Goal: Task Accomplishment & Management: Use online tool/utility

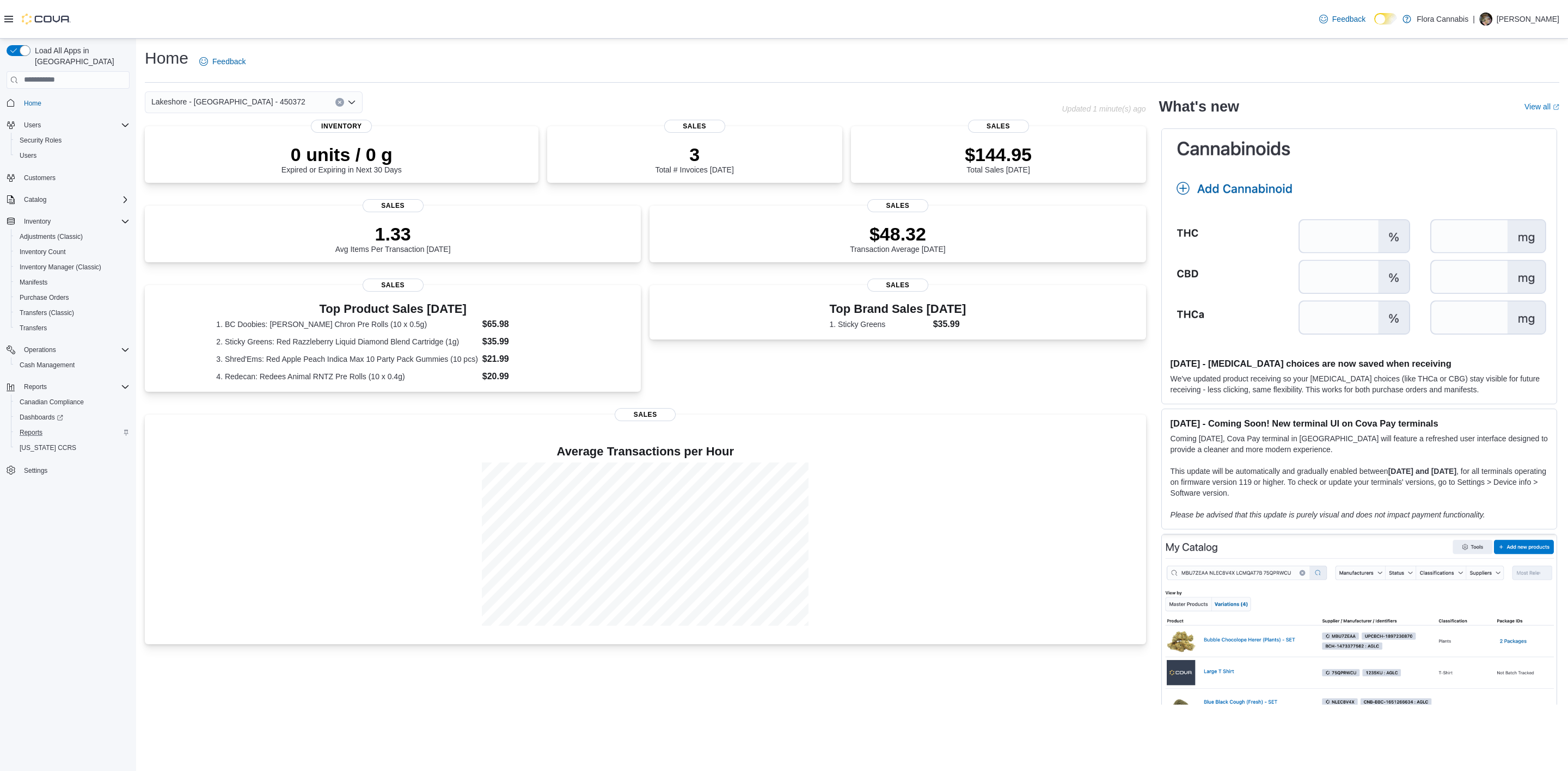
click at [48, 426] on div "Reports" at bounding box center [72, 433] width 114 height 13
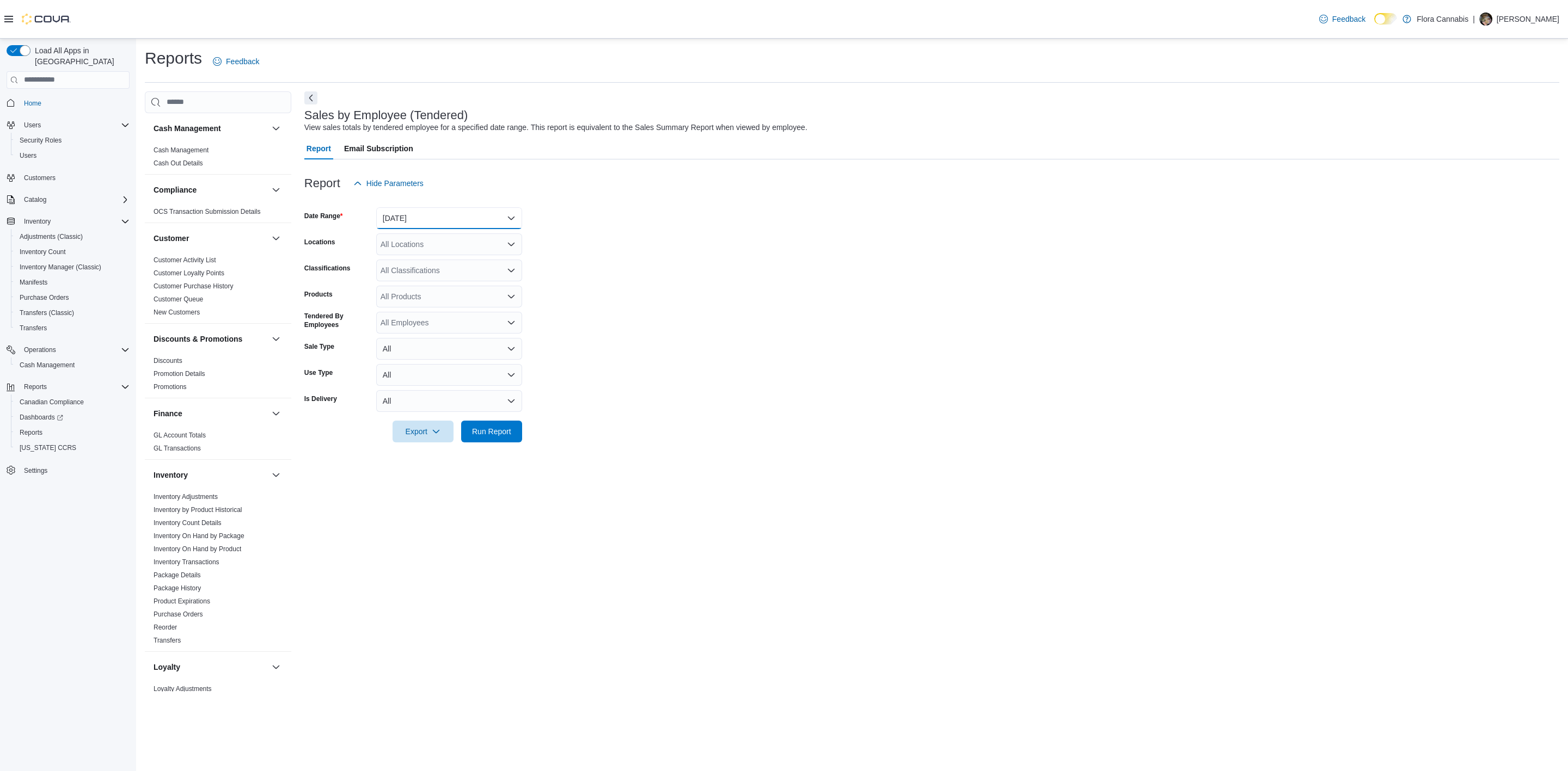
click at [397, 217] on button "[DATE]" at bounding box center [449, 218] width 145 height 22
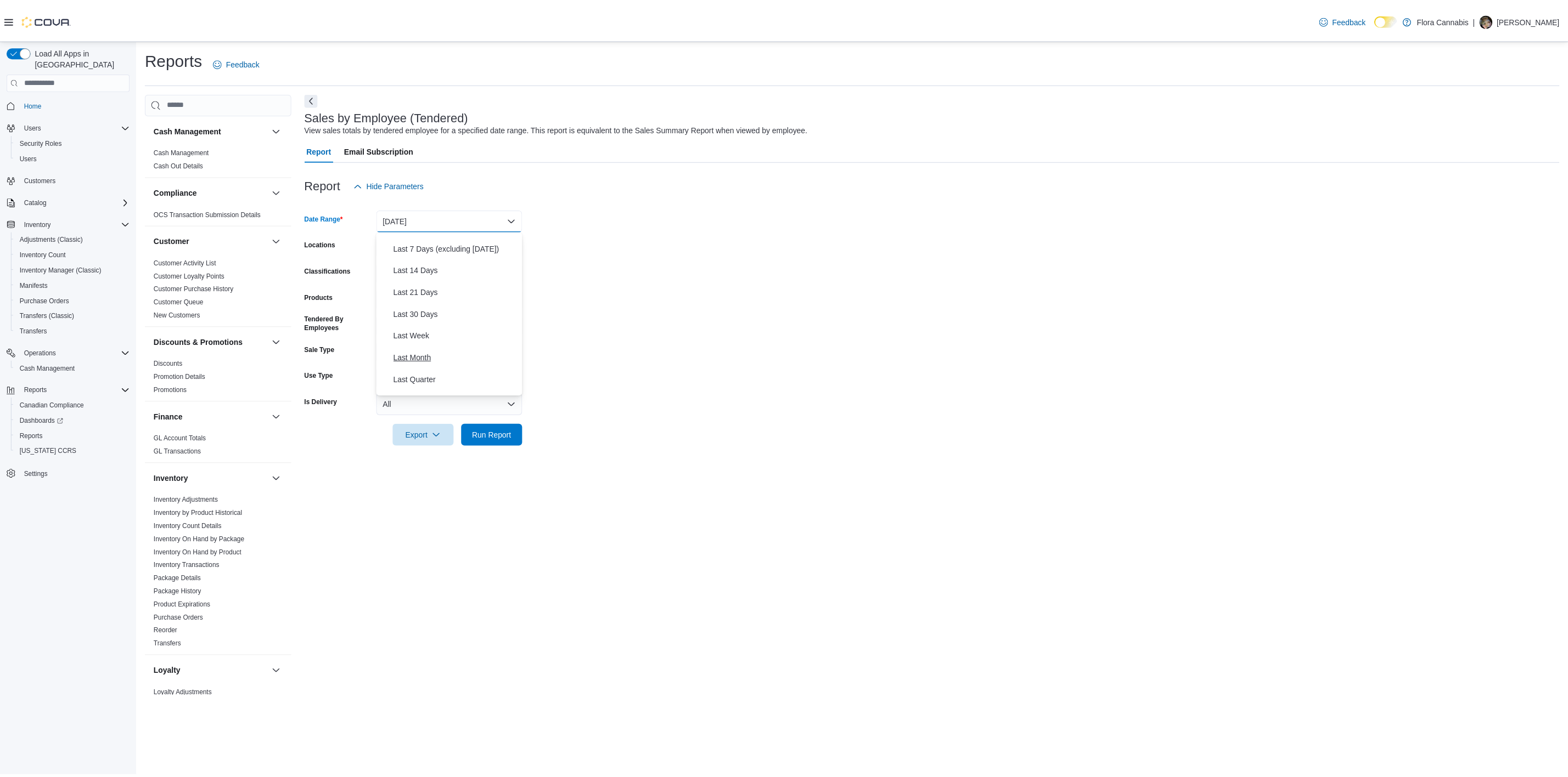
scroll to position [164, 0]
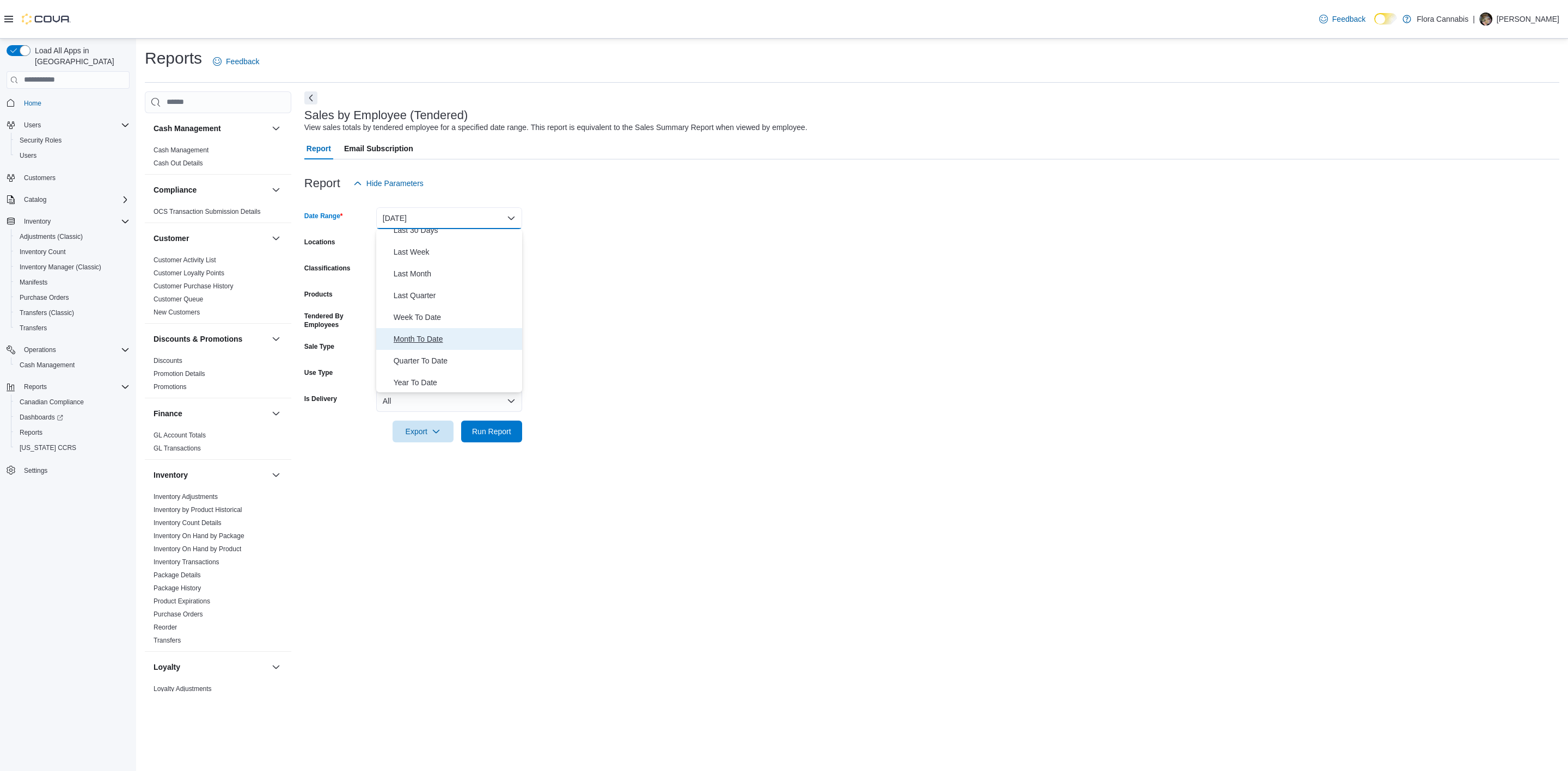
click at [451, 342] on span "Month To Date" at bounding box center [455, 339] width 125 height 13
click at [461, 239] on div "All Locations" at bounding box center [449, 244] width 145 height 22
type input "****"
click at [440, 258] on span "Lakeshore - [GEOGRAPHIC_DATA] - 450372" at bounding box center [476, 262] width 154 height 10
click at [756, 292] on form "Date Range Month To Date Locations [GEOGRAPHIC_DATA] - [GEOGRAPHIC_DATA] - 4503…" at bounding box center [932, 318] width 1255 height 248
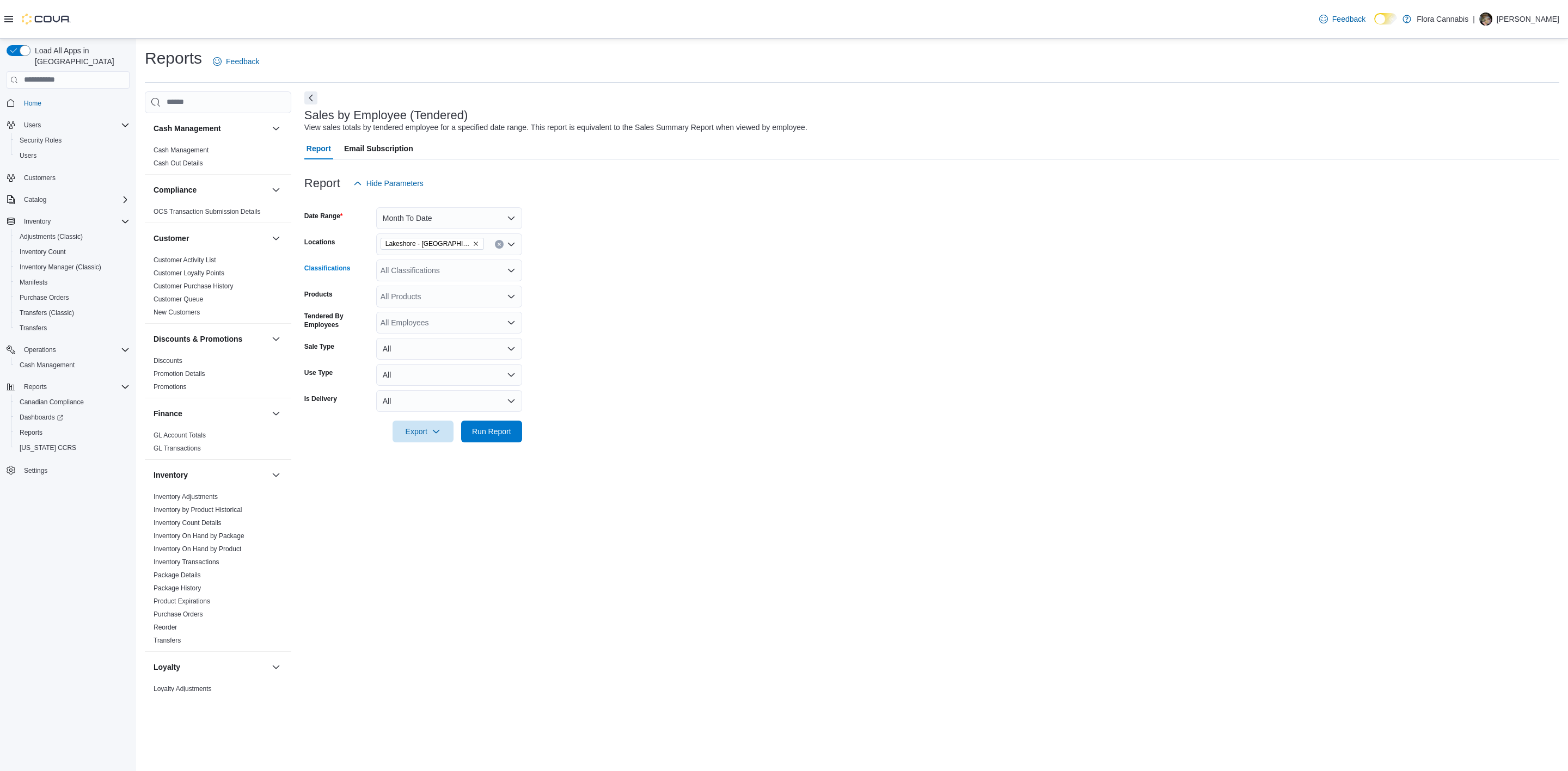
click at [482, 268] on div "All Classifications" at bounding box center [449, 270] width 145 height 22
type input "***"
click at [416, 290] on div "Oil" at bounding box center [450, 288] width 133 height 10
type input "***"
click at [411, 283] on span "Capsules" at bounding box center [415, 288] width 31 height 10
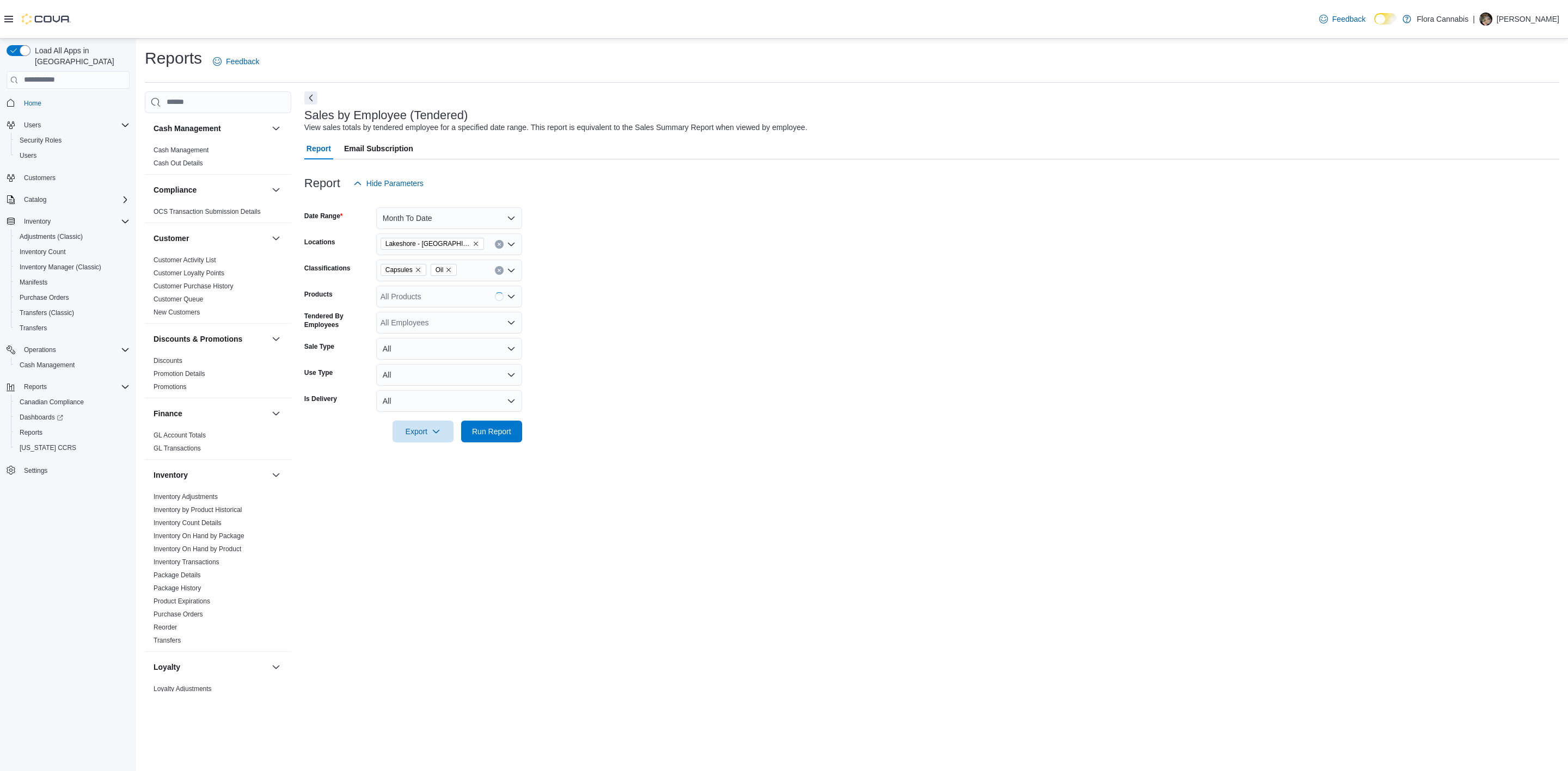
click at [778, 353] on form "Date Range Month To Date Locations [GEOGRAPHIC_DATA] - [GEOGRAPHIC_DATA] - 4503…" at bounding box center [932, 318] width 1255 height 248
click at [502, 435] on span "Run Report" at bounding box center [491, 431] width 39 height 10
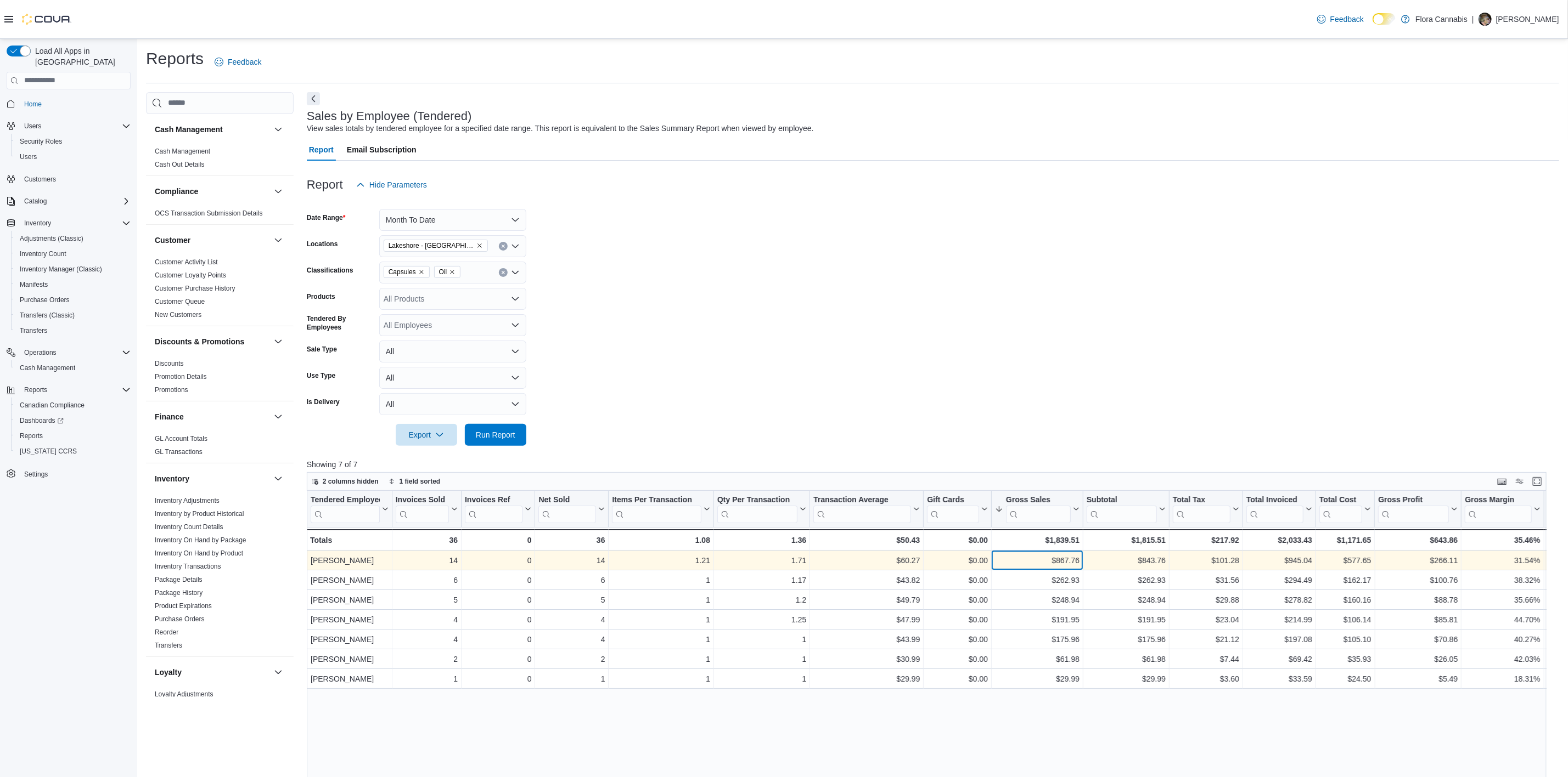
click at [1036, 560] on div "$867.76" at bounding box center [1037, 560] width 84 height 13
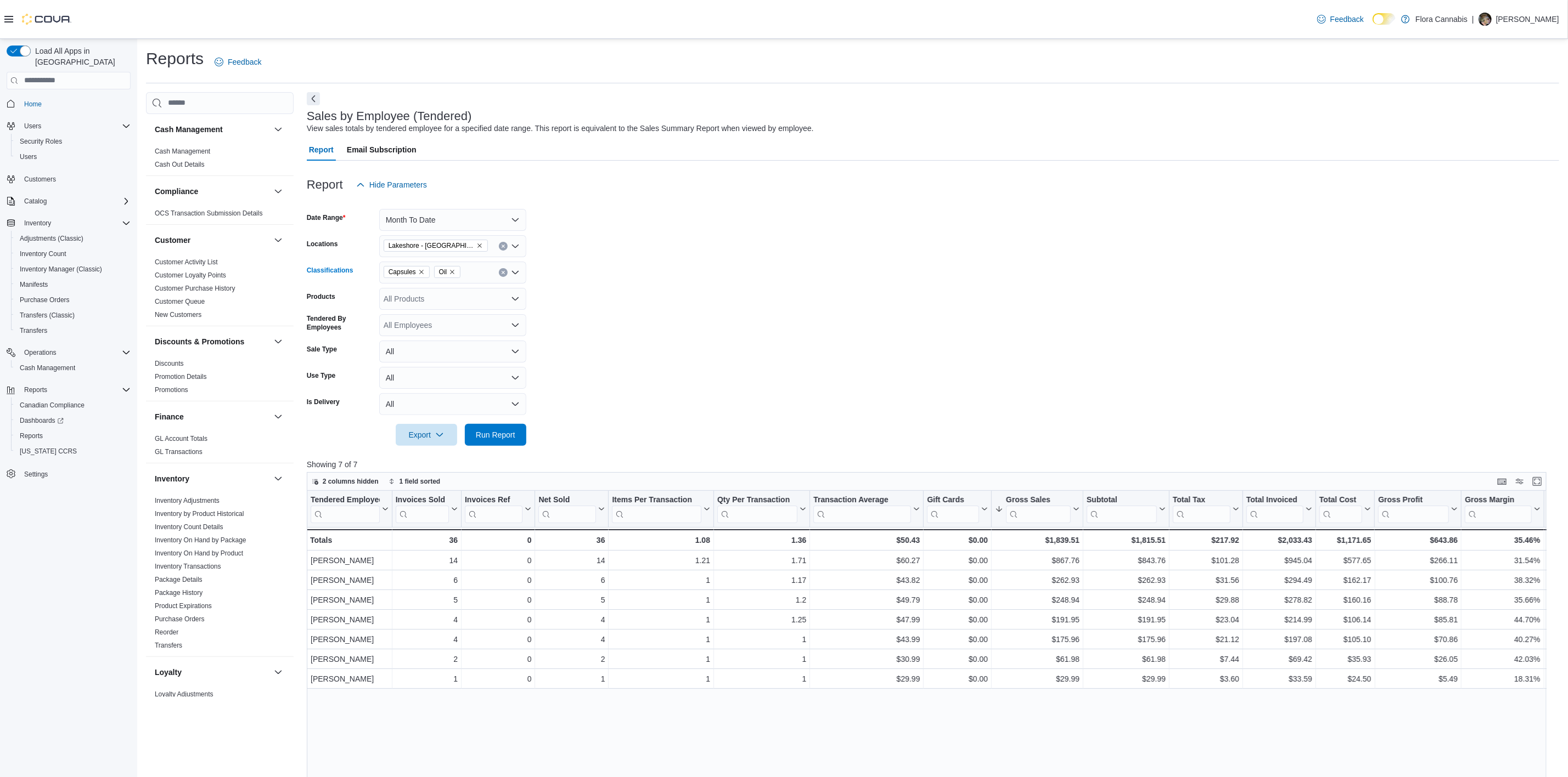
click at [422, 273] on icon "Remove Capsules from selection in this group" at bounding box center [421, 272] width 7 height 7
click at [404, 273] on icon "Remove Oil from selection in this group" at bounding box center [402, 272] width 7 height 7
click at [840, 400] on form "Date Range Month To Date Locations [GEOGRAPHIC_DATA] - [GEOGRAPHIC_DATA] - 4503…" at bounding box center [933, 320] width 1253 height 250
click at [415, 431] on span "Export" at bounding box center [427, 434] width 48 height 22
click at [438, 460] on span "Export to Excel" at bounding box center [428, 456] width 50 height 9
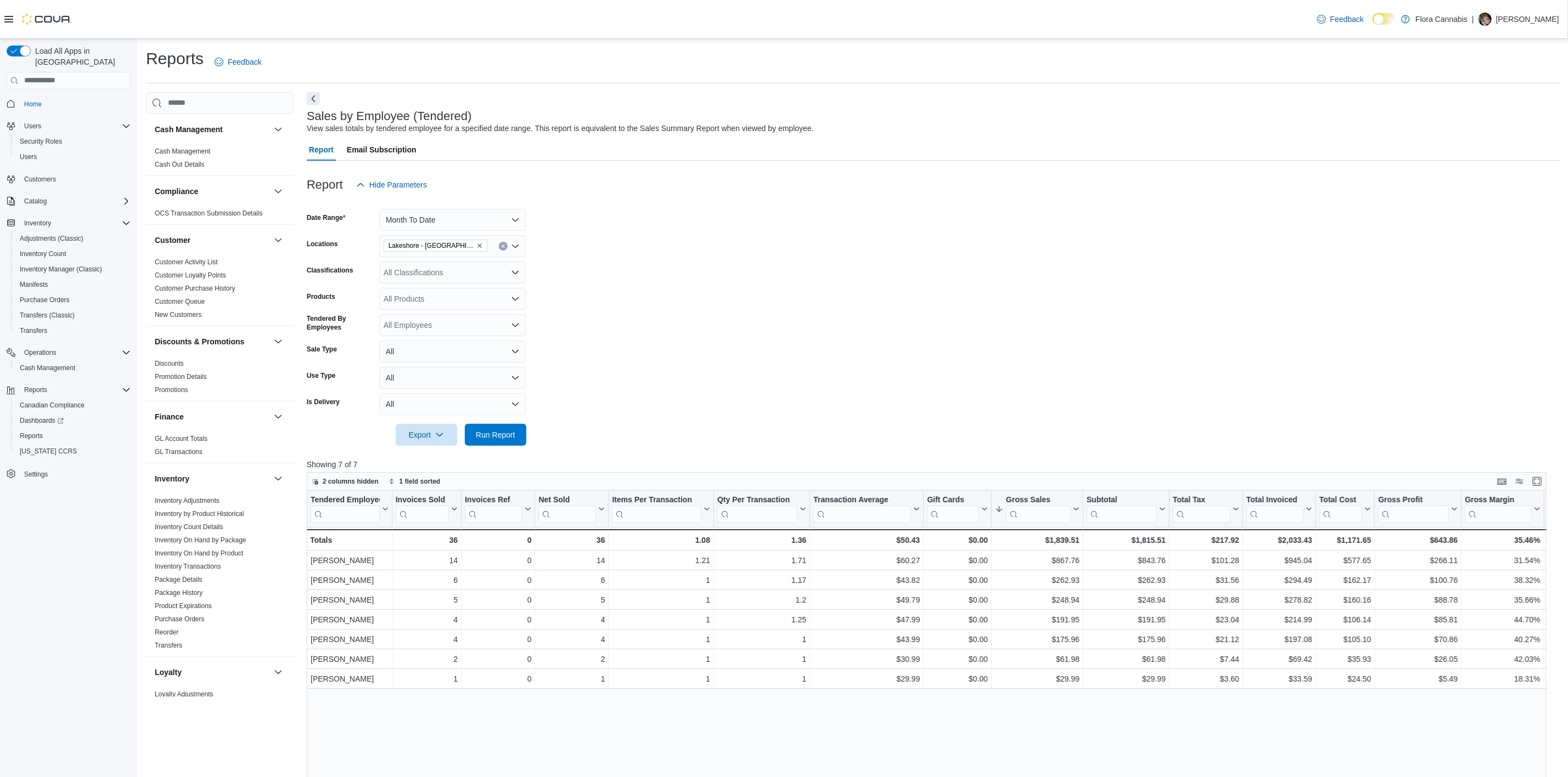
drag, startPoint x: 1501, startPoint y: 130, endPoint x: 1502, endPoint y: 124, distance: 6.1
click at [1502, 124] on div "Sales by Employee (Tendered) View sales totals by tendered employee for a speci…" at bounding box center [930, 123] width 1247 height 25
click at [489, 432] on span "Run Report" at bounding box center [495, 434] width 39 height 11
